Goal: Task Accomplishment & Management: Manage account settings

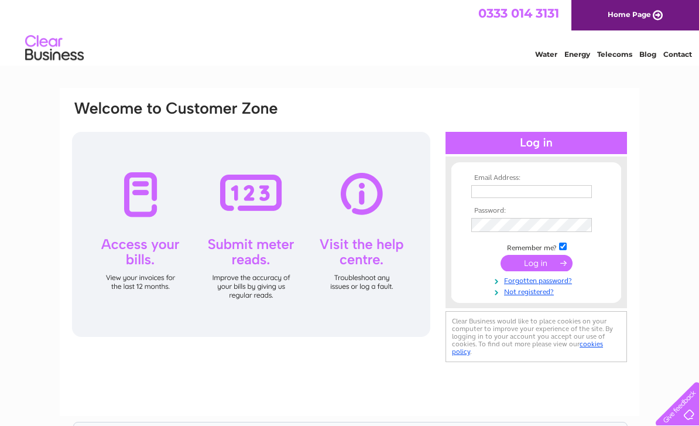
click at [494, 191] on input "text" at bounding box center [531, 191] width 121 height 13
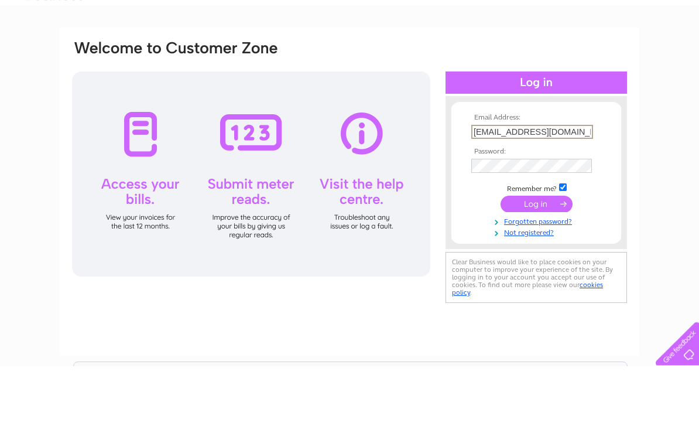
type input "acarruthers933@gmail.com"
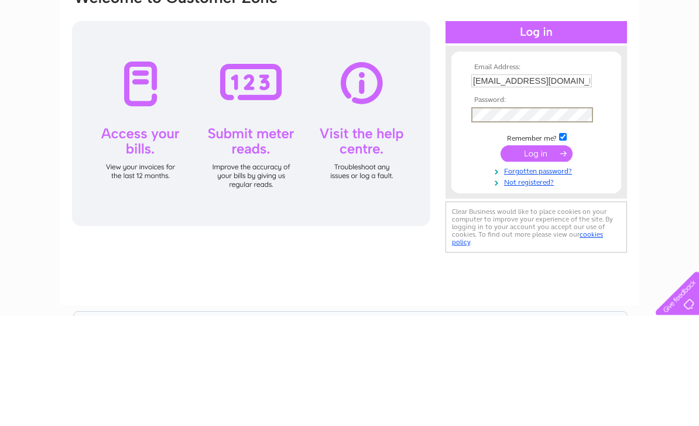
click at [545, 256] on input "submit" at bounding box center [537, 264] width 72 height 16
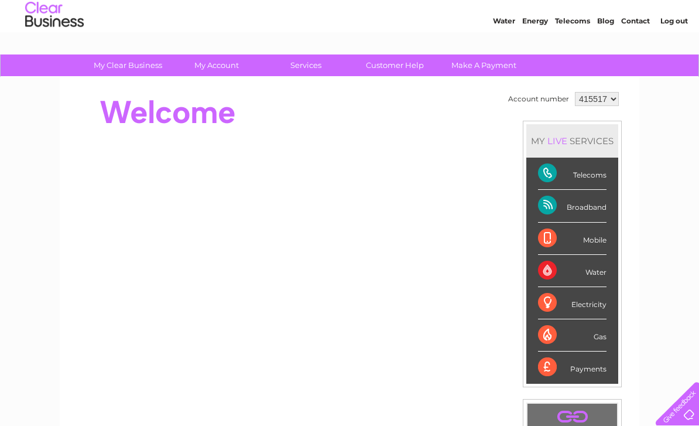
scroll to position [35, 0]
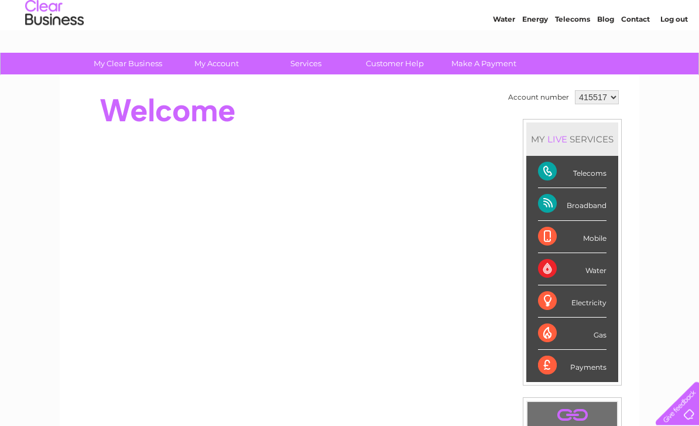
click at [596, 170] on div "Telecoms" at bounding box center [572, 172] width 68 height 32
click at [598, 169] on div "Telecoms" at bounding box center [572, 172] width 68 height 32
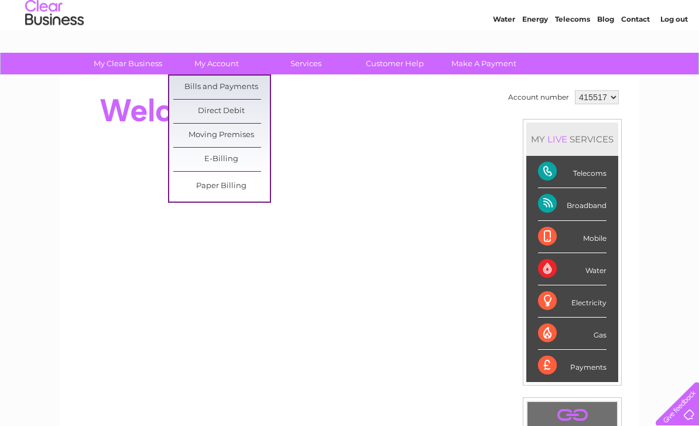
click at [249, 85] on link "Bills and Payments" at bounding box center [221, 87] width 97 height 23
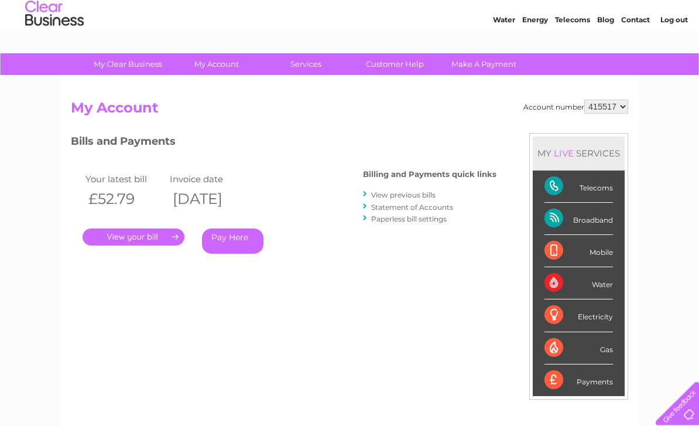
scroll to position [35, 0]
click at [434, 191] on link "View previous bills" at bounding box center [403, 194] width 64 height 9
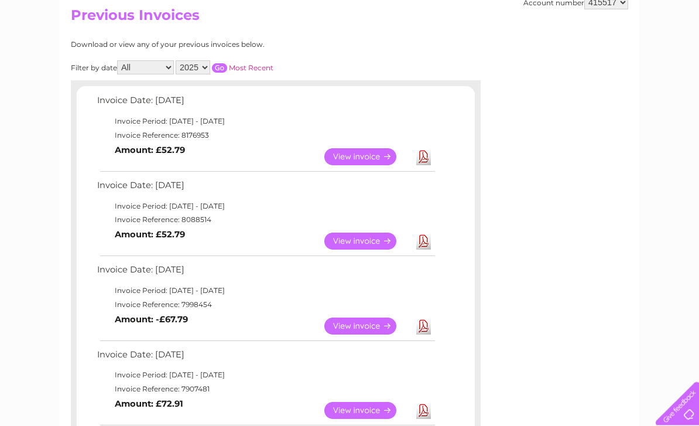
scroll to position [128, 0]
click at [377, 238] on link "View" at bounding box center [367, 240] width 86 height 17
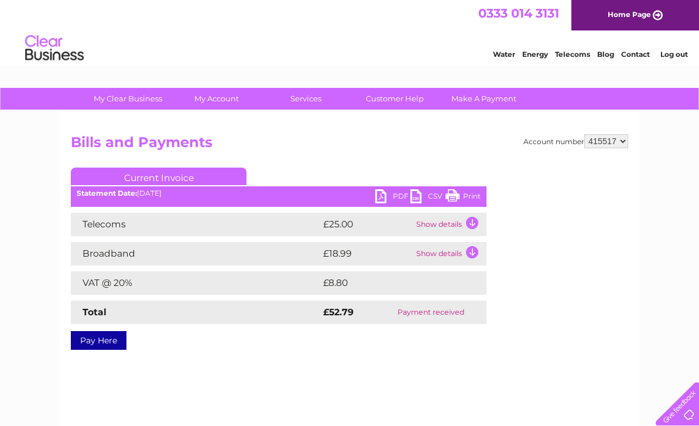
click at [399, 193] on link "PDF" at bounding box center [392, 197] width 35 height 17
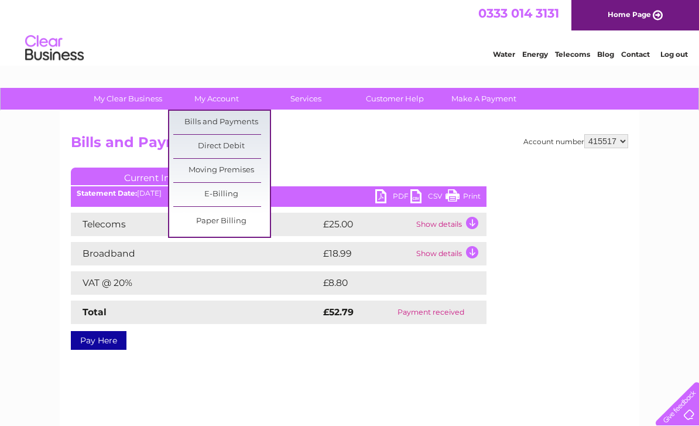
click at [248, 122] on link "Bills and Payments" at bounding box center [221, 122] width 97 height 23
click at [255, 122] on link "Bills and Payments" at bounding box center [221, 122] width 97 height 23
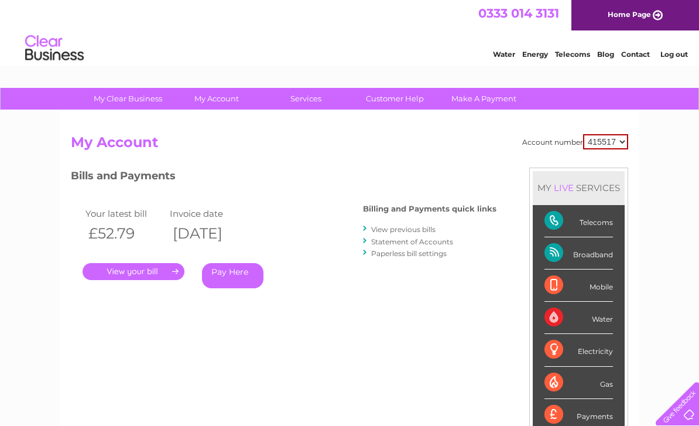
click at [160, 275] on link "." at bounding box center [134, 271] width 102 height 17
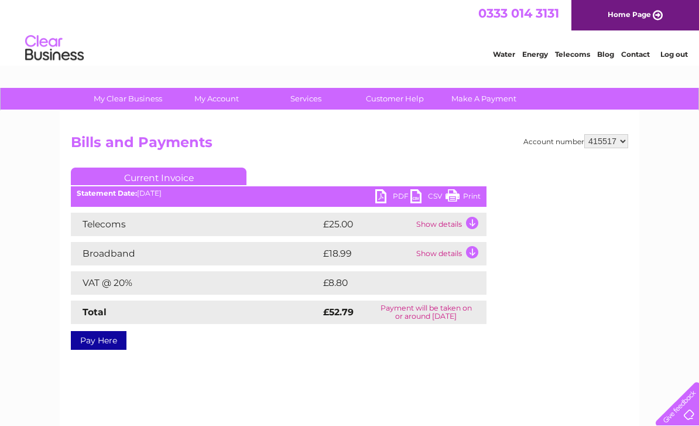
click at [402, 195] on link "PDF" at bounding box center [392, 197] width 35 height 17
click at [658, 12] on link "Home Page" at bounding box center [635, 15] width 128 height 30
click at [680, 56] on link "Log out" at bounding box center [674, 54] width 28 height 9
